Goal: Transaction & Acquisition: Purchase product/service

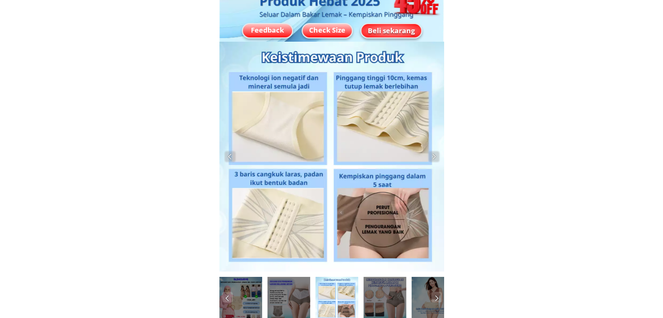
scroll to position [16, 0]
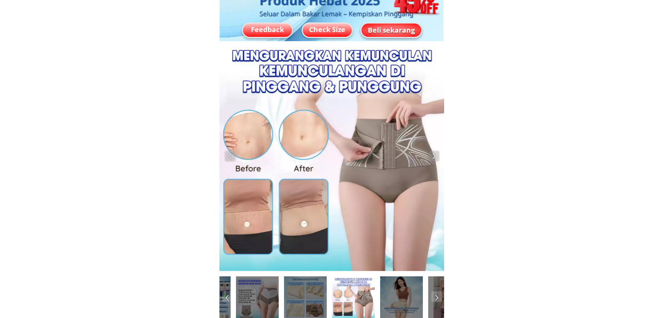
click at [399, 29] on div "Beli sekarang" at bounding box center [391, 29] width 65 height 11
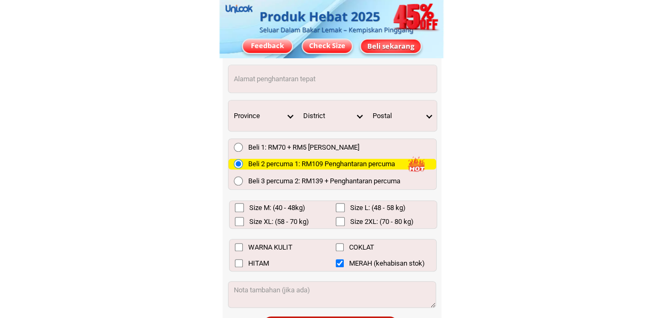
scroll to position [7947, 0]
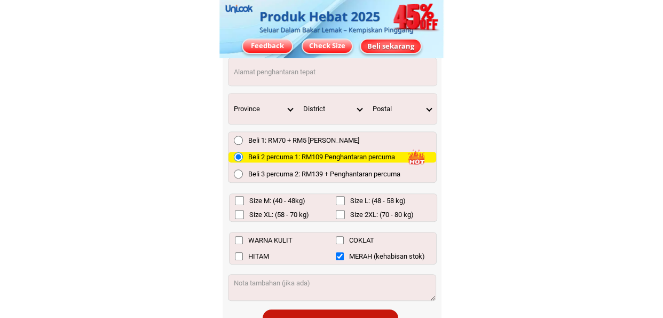
click at [239, 201] on input "Size M: (40 - 48kg)" at bounding box center [239, 200] width 9 height 9
checkbox input "true"
click at [239, 252] on input "HITAM" at bounding box center [239, 256] width 8 height 8
checkbox input "true"
click at [342, 240] on input "COKLAT" at bounding box center [340, 240] width 8 height 8
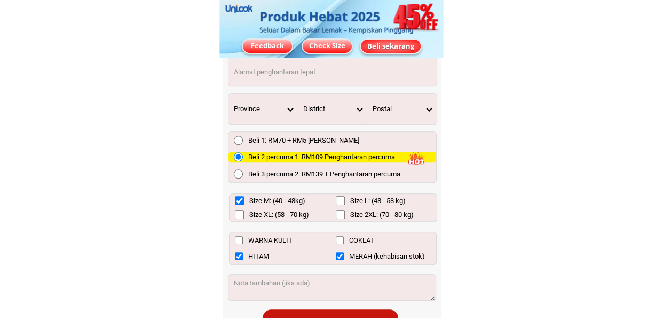
checkbox input "true"
click at [340, 254] on input "MERAH (kehabisan stok)" at bounding box center [340, 256] width 8 height 8
checkbox input "false"
click at [240, 238] on input "WARNA KULIT" at bounding box center [239, 240] width 8 height 8
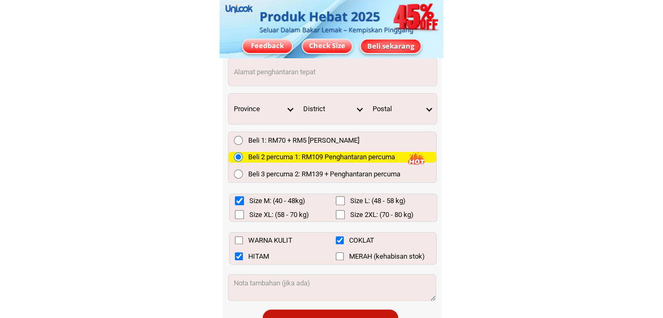
click at [240, 238] on input "WARNA KULIT" at bounding box center [239, 240] width 8 height 8
checkbox input "true"
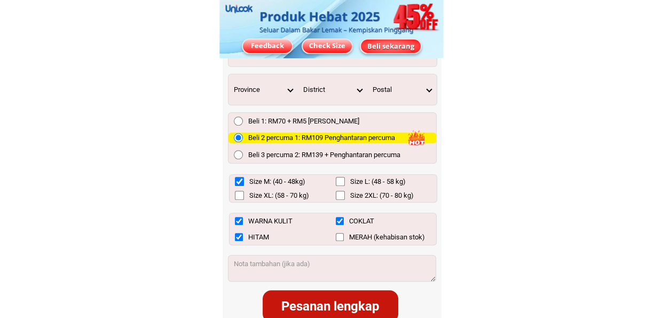
scroll to position [7965, 0]
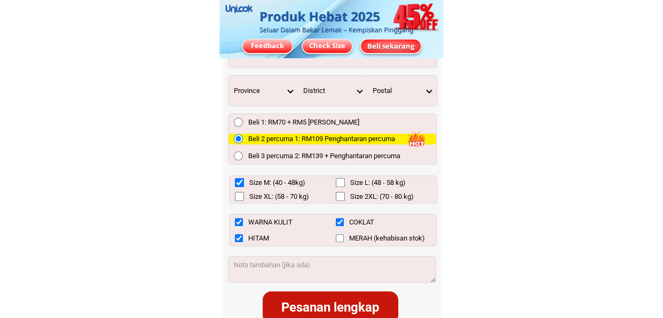
click at [239, 152] on input "Beli 3 percuma 2: RM139 + Penghantaran percuma" at bounding box center [238, 155] width 9 height 9
radio input "true"
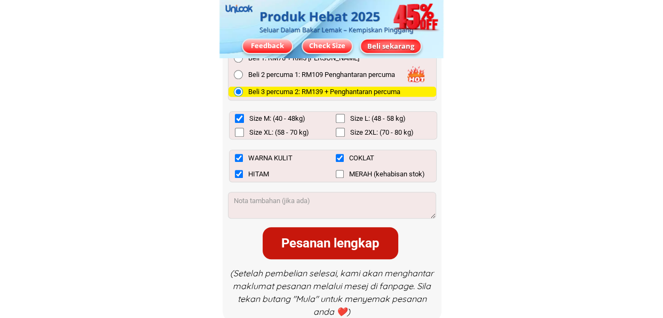
scroll to position [8032, 0]
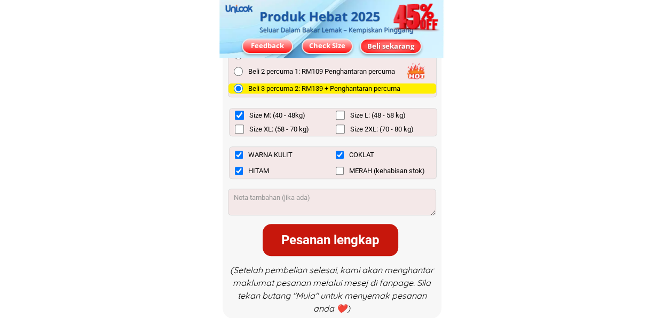
click at [325, 233] on div "Pesanan lengkap" at bounding box center [331, 239] width 136 height 19
checkbox input "true"
checkbox input "false"
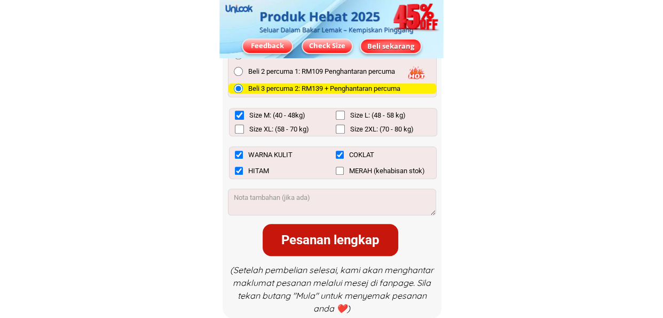
checkbox input "true"
checkbox input "false"
radio input "true"
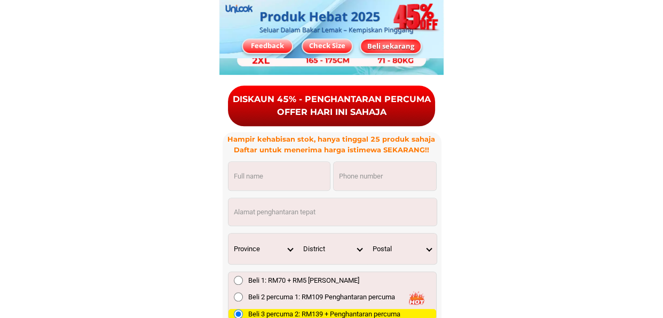
scroll to position [7806, 0]
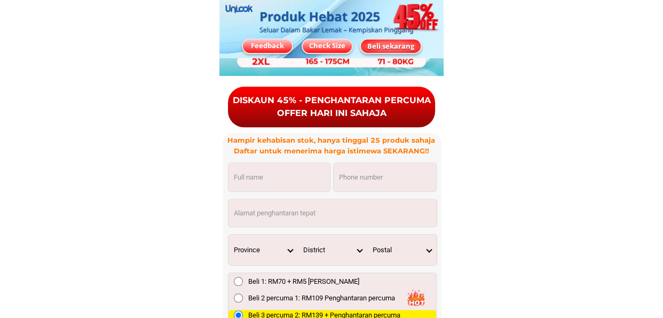
click at [288, 213] on input "Input address" at bounding box center [333, 212] width 208 height 27
click at [279, 211] on input "Input address" at bounding box center [333, 212] width 208 height 27
type input "J"
